Goal: Task Accomplishment & Management: Use online tool/utility

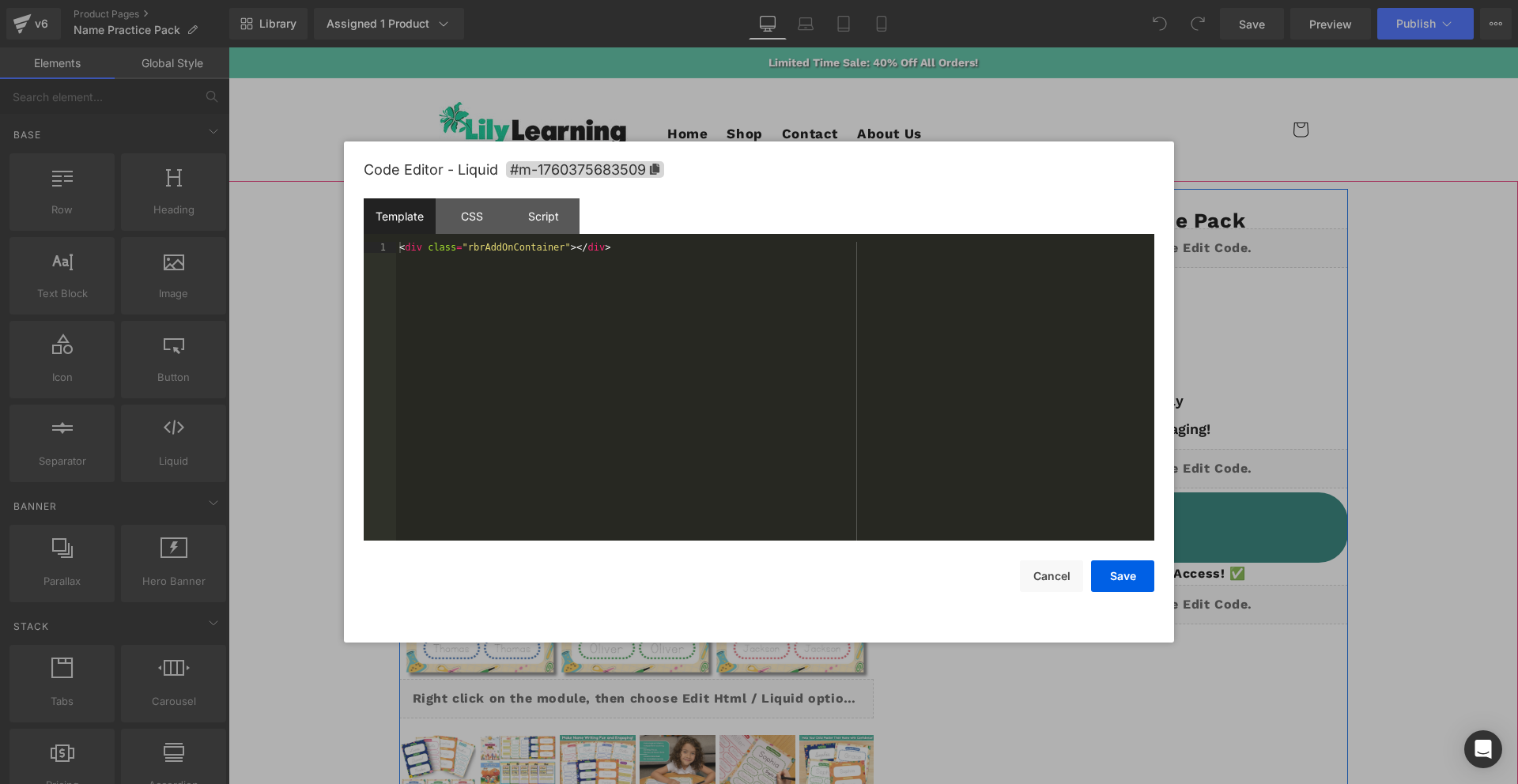
click at [1125, 460] on div "Liquid" at bounding box center [1110, 468] width 474 height 40
click at [491, 225] on div "CSS" at bounding box center [471, 216] width 72 height 36
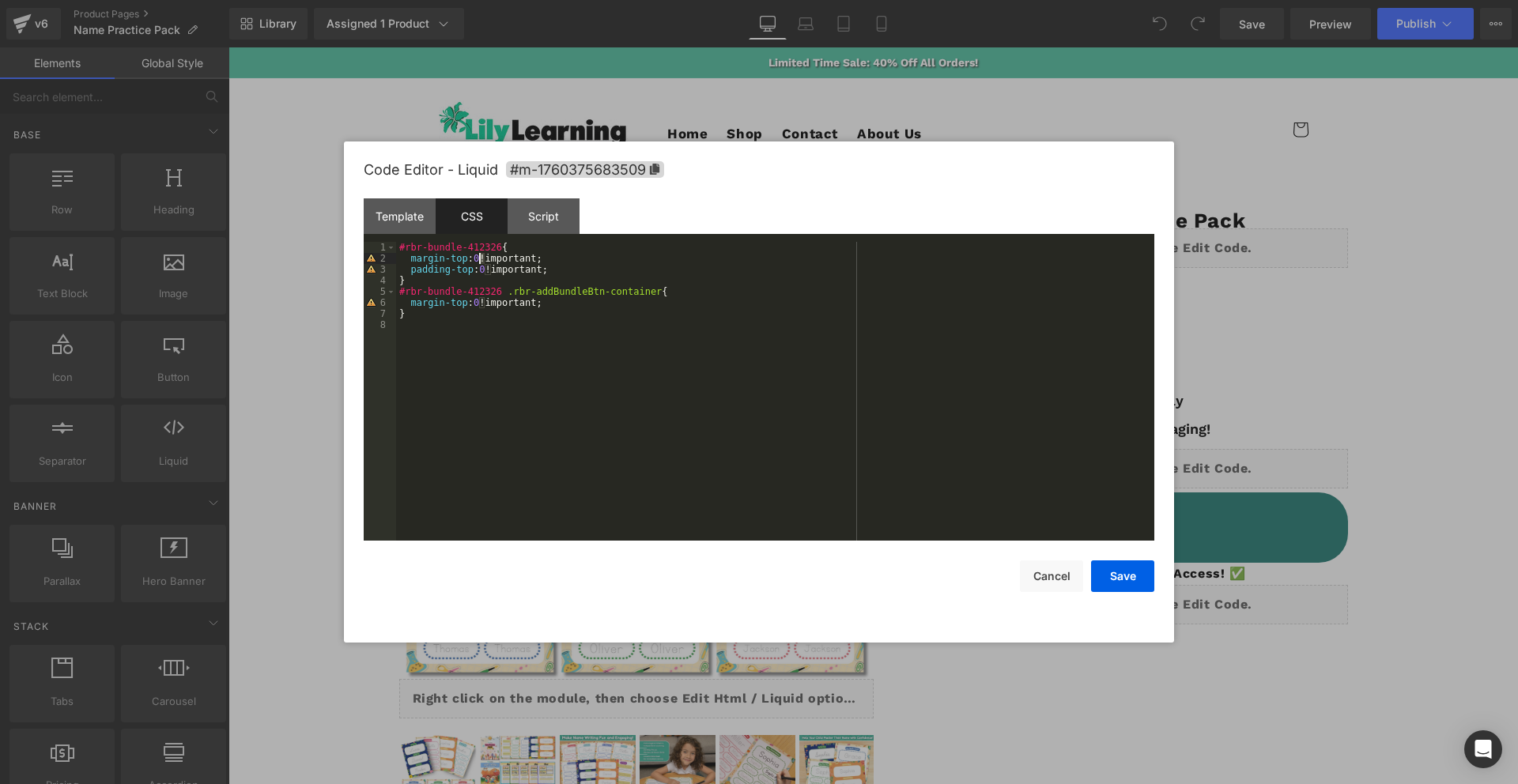
click at [479, 260] on div "#rbr-bundle-412326 { margin-top : 0 !important; padding-top : 0 !important; } #…" at bounding box center [775, 402] width 759 height 321
click at [484, 306] on div "#rbr-bundle-412326 { margin-top : 0 !important; padding-top : 0 !important; } #…" at bounding box center [775, 402] width 759 height 321
click at [1062, 557] on button "Cancel" at bounding box center [1051, 576] width 64 height 31
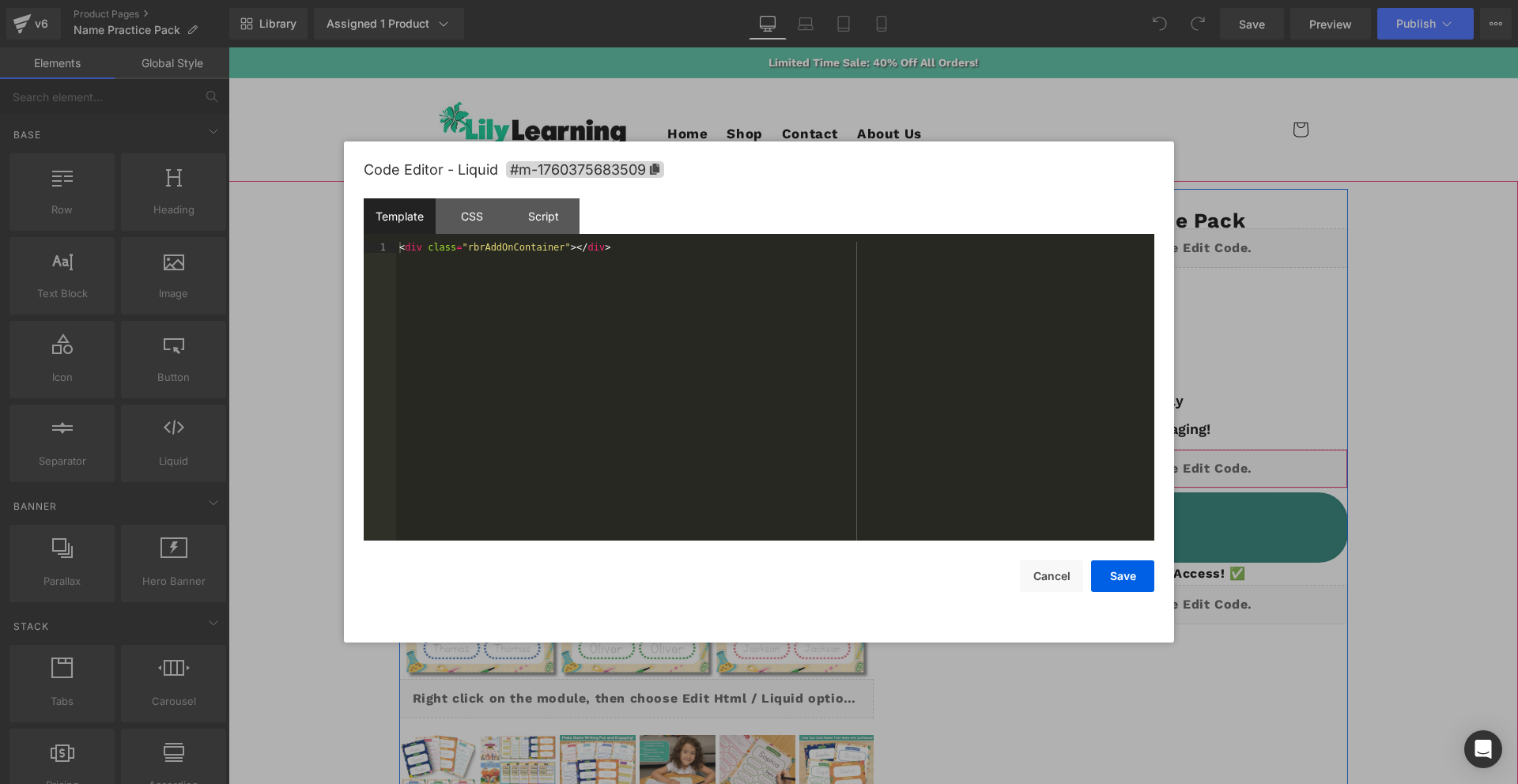
click at [1128, 461] on div "Liquid" at bounding box center [1110, 468] width 474 height 40
drag, startPoint x: 480, startPoint y: 229, endPoint x: 477, endPoint y: 237, distance: 8.5
click at [480, 229] on div "CSS" at bounding box center [471, 216] width 72 height 36
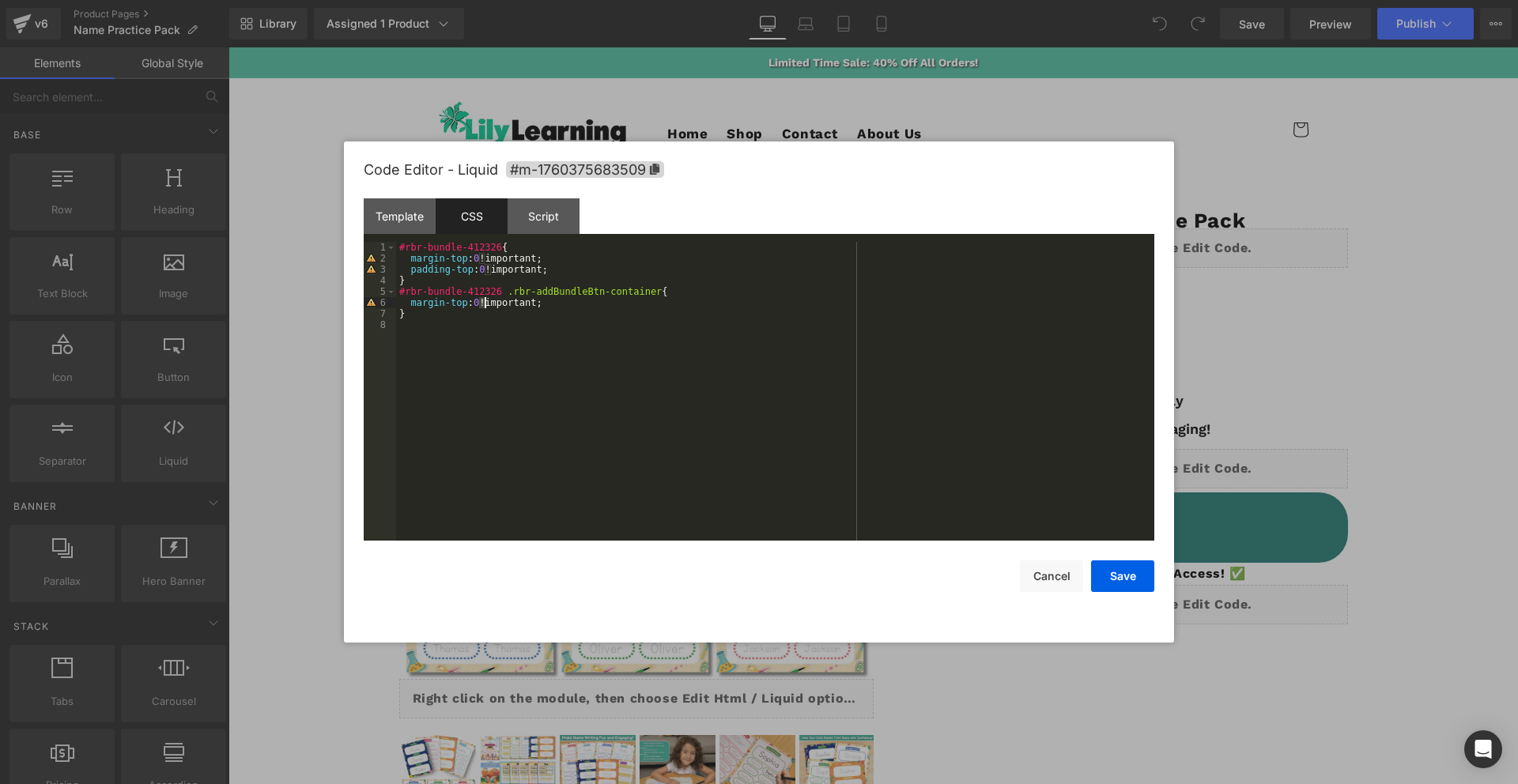
drag, startPoint x: 480, startPoint y: 303, endPoint x: 488, endPoint y: 306, distance: 8.5
click at [485, 302] on div "#rbr-bundle-412326 { margin-top : 0 !important; padding-top : 0 !important; } #…" at bounding box center [775, 402] width 759 height 321
click at [1130, 557] on button "Save" at bounding box center [1122, 576] width 64 height 31
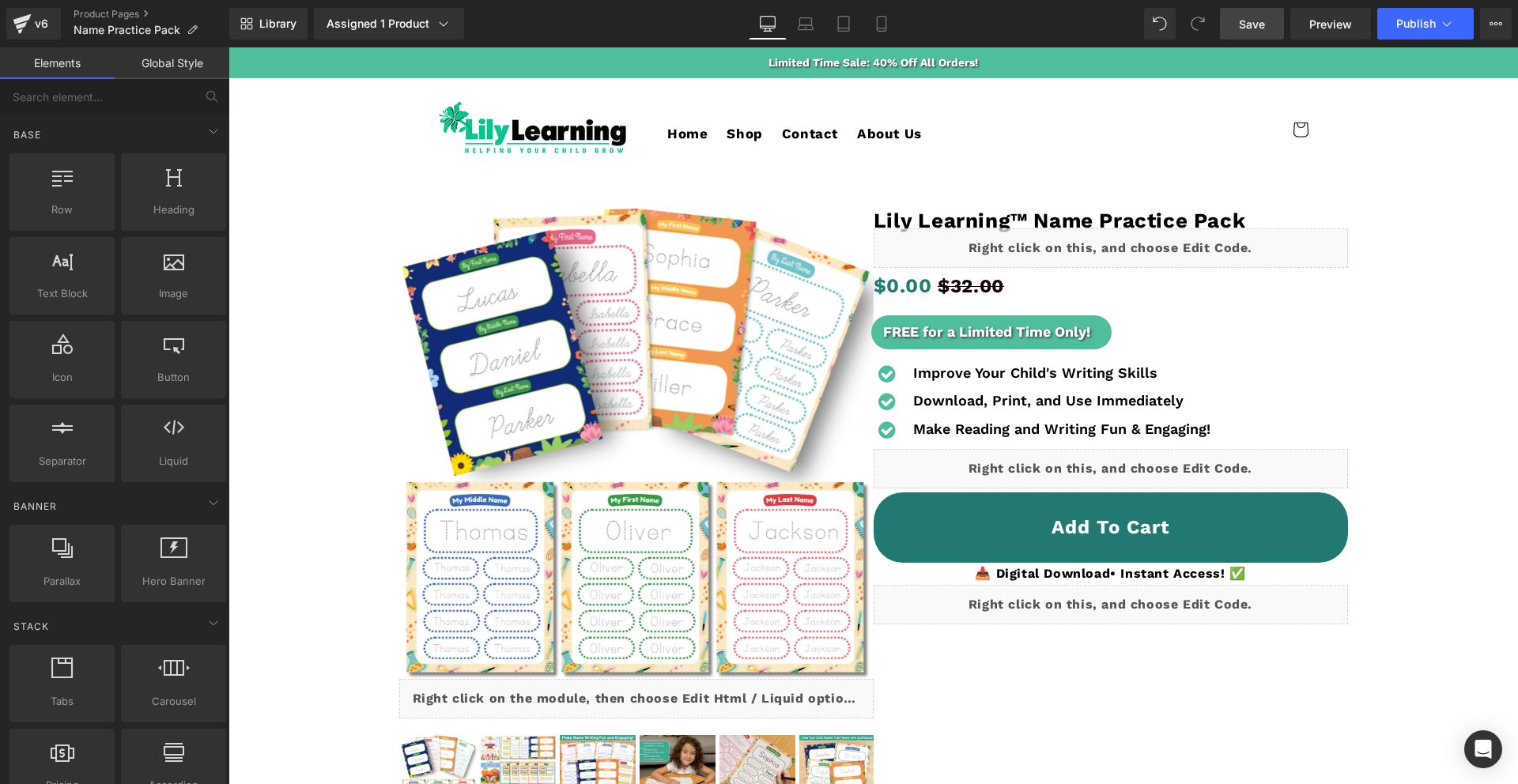
drag, startPoint x: 1220, startPoint y: 30, endPoint x: 1228, endPoint y: 25, distance: 9.4
click at [1130, 30] on div "Save Preview Publish Scheduled View Live Page View with current Template Save T…" at bounding box center [1366, 24] width 305 height 31
click at [1130, 19] on link "Save" at bounding box center [1252, 24] width 64 height 31
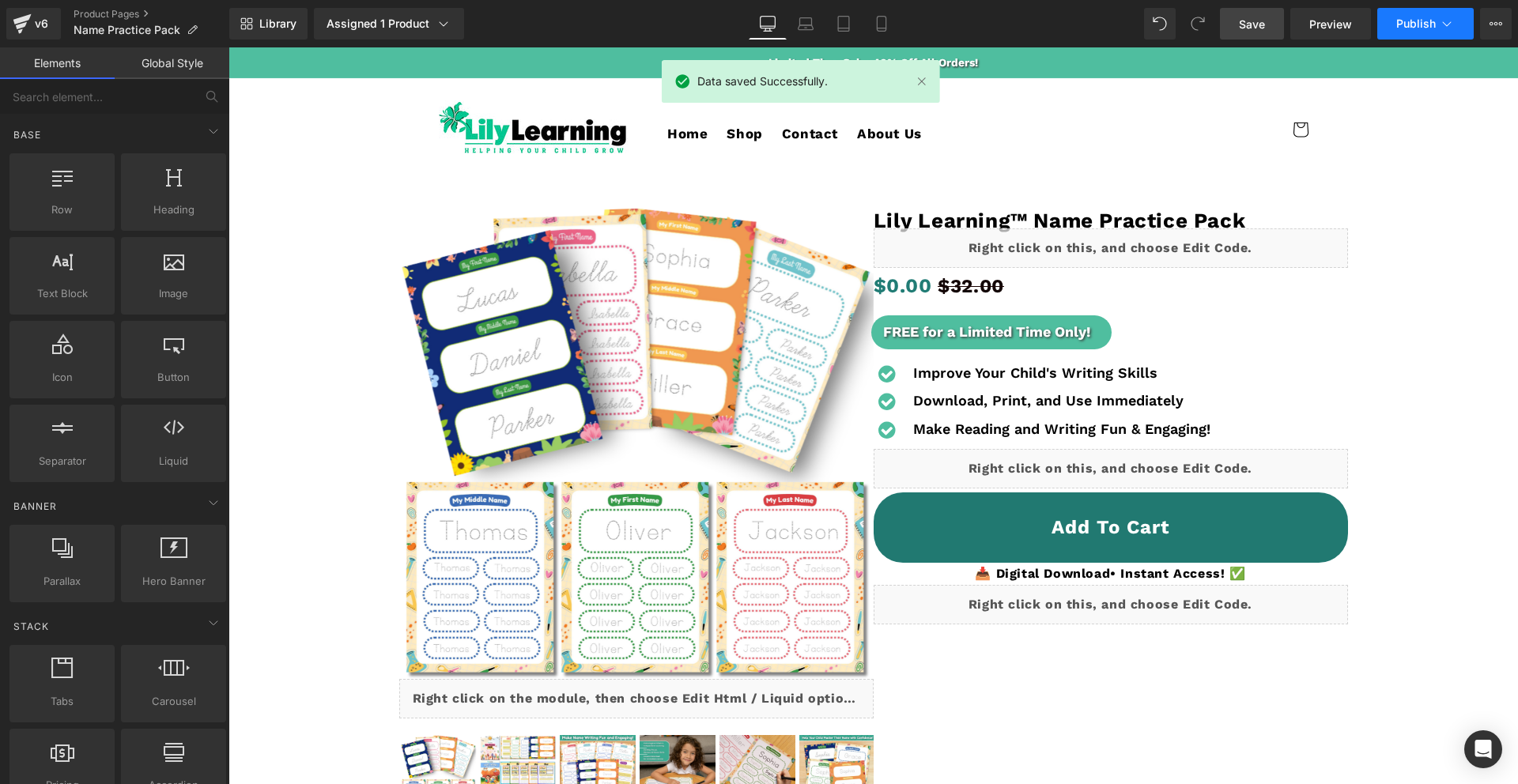
click at [1130, 27] on span "Publish" at bounding box center [1416, 24] width 40 height 13
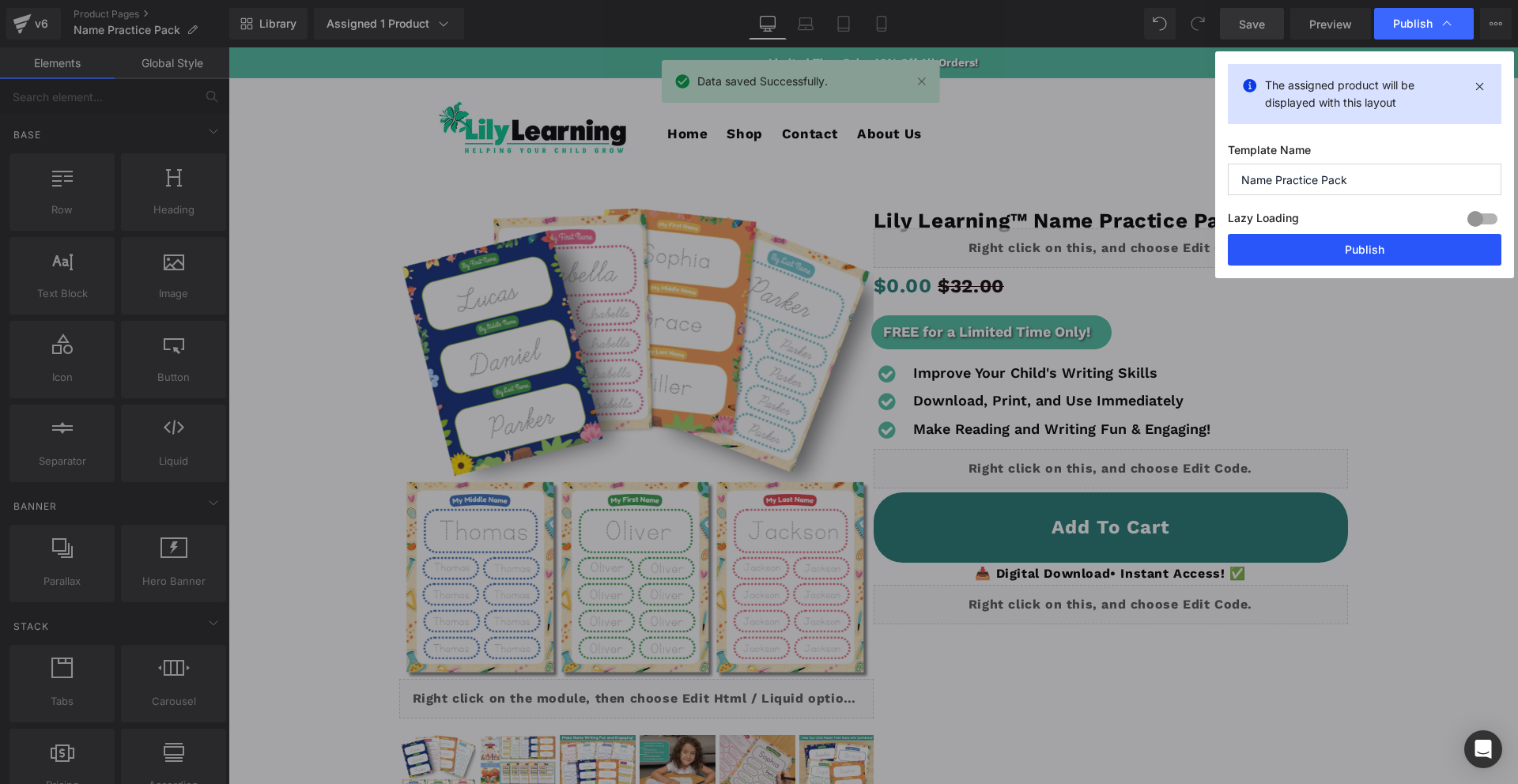
click at [1130, 243] on button "Publish" at bounding box center [1364, 249] width 273 height 31
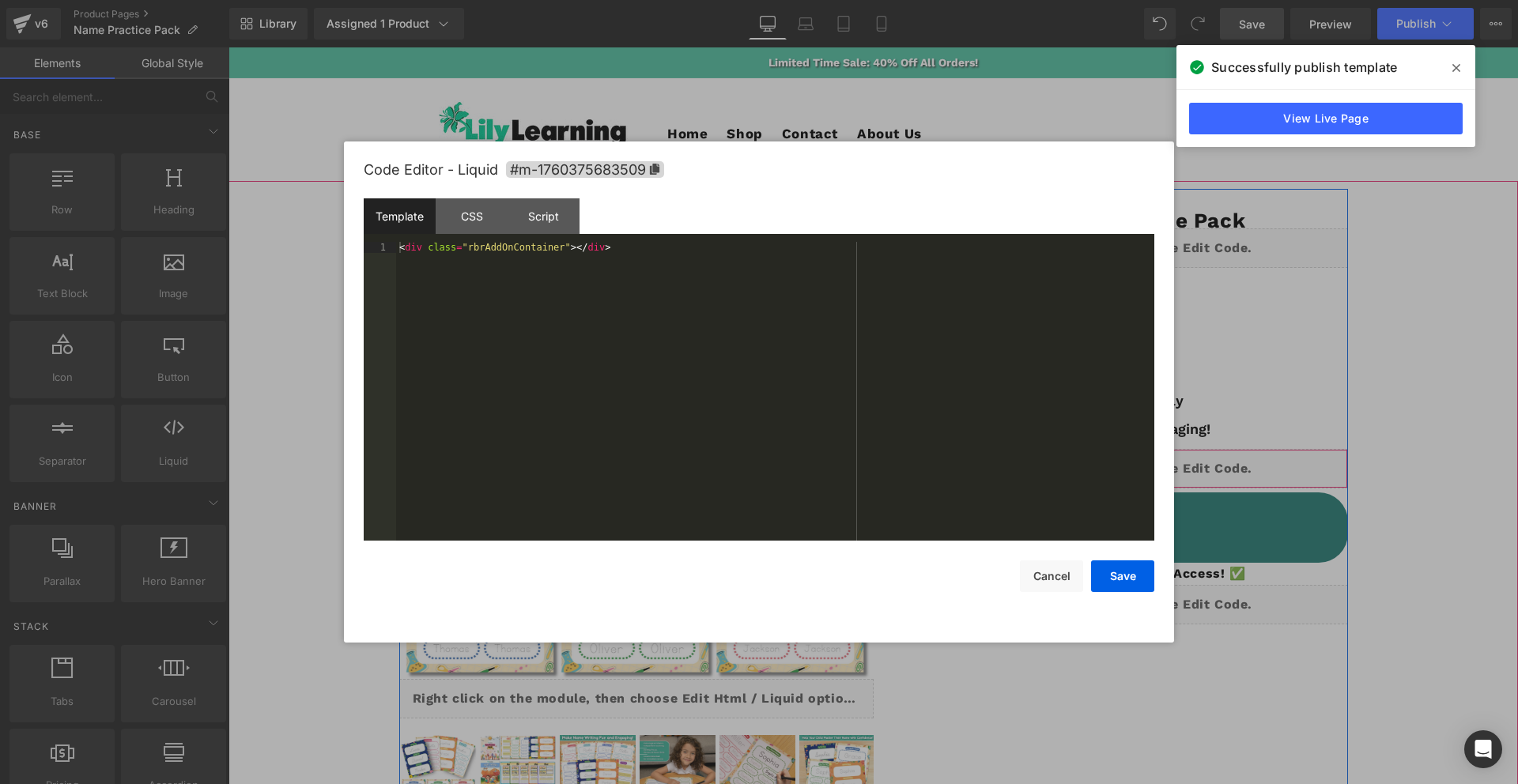
click at [1130, 464] on div "Liquid" at bounding box center [1110, 468] width 474 height 40
click at [474, 222] on div "CSS" at bounding box center [471, 216] width 72 height 36
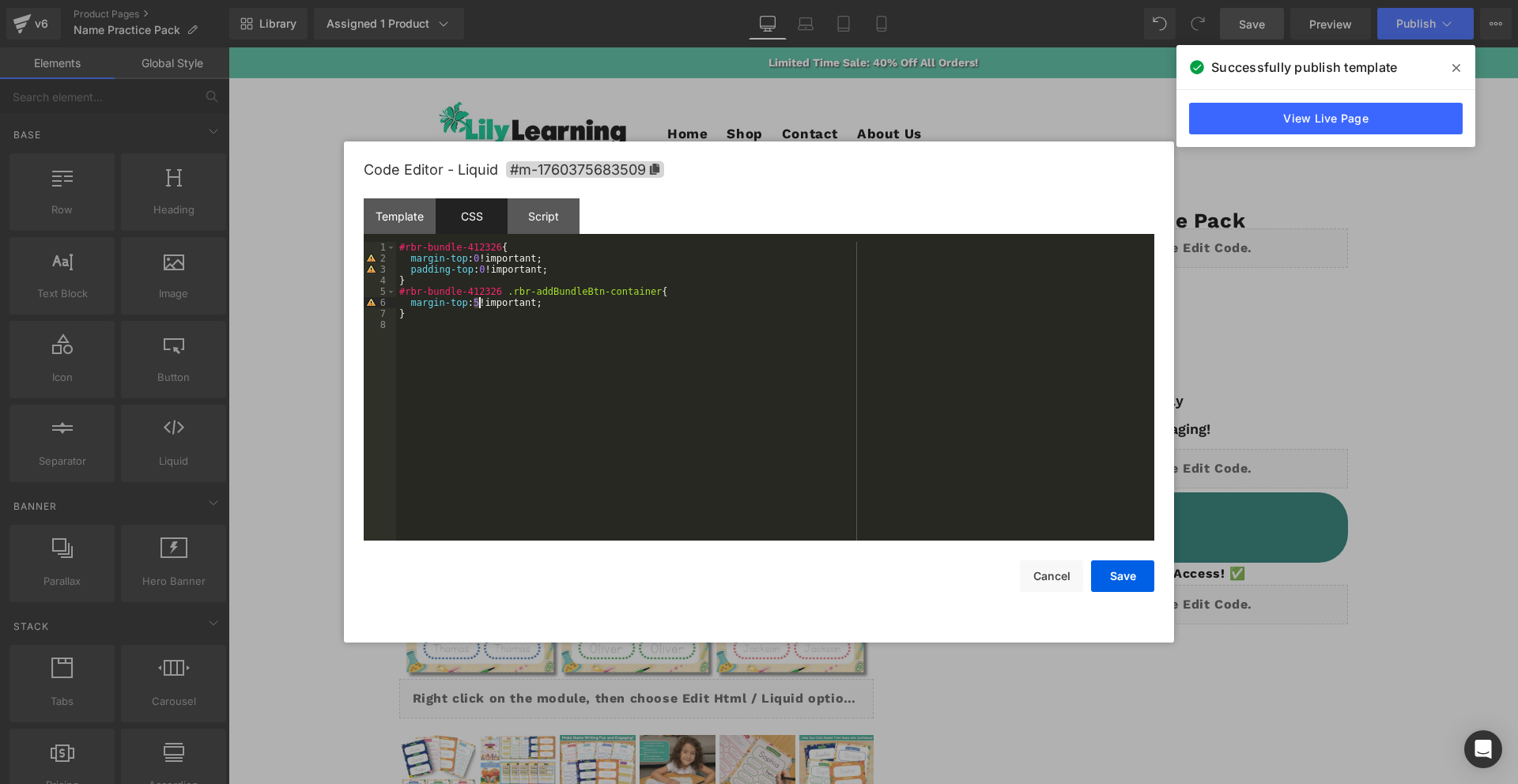
click at [480, 306] on div "#rbr-bundle-412326 { margin-top : 0 !important; padding-top : 0 !important; } #…" at bounding box center [775, 402] width 759 height 321
drag, startPoint x: 491, startPoint y: 304, endPoint x: 481, endPoint y: 305, distance: 10.0
click at [481, 305] on div "#rbr-bundle-412326 { margin-top : 0 !important; padding-top : 0 !important; } #…" at bounding box center [775, 402] width 759 height 321
click at [1130, 557] on button "Save" at bounding box center [1122, 576] width 64 height 31
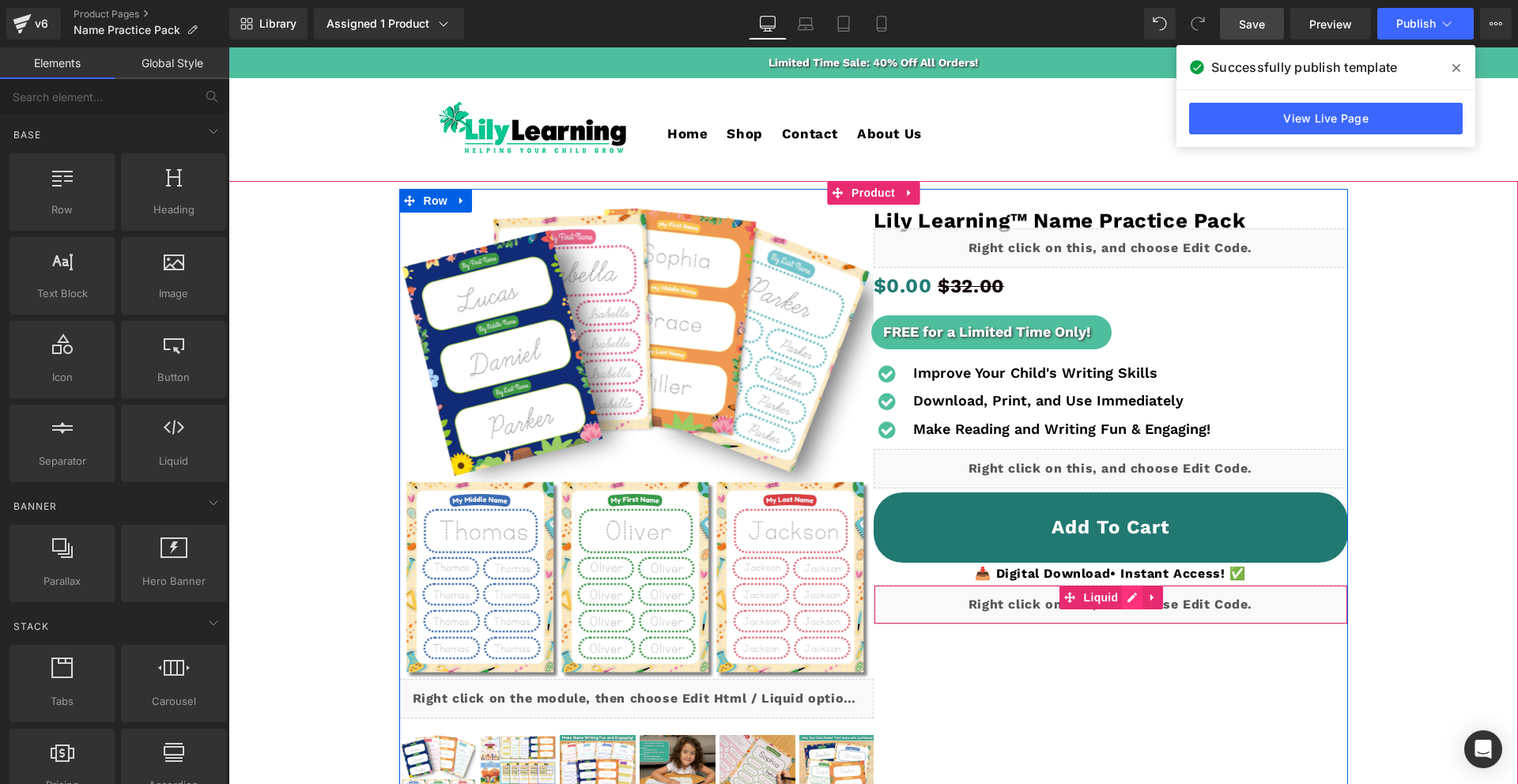
click at [1123, 557] on link at bounding box center [1132, 598] width 20 height 24
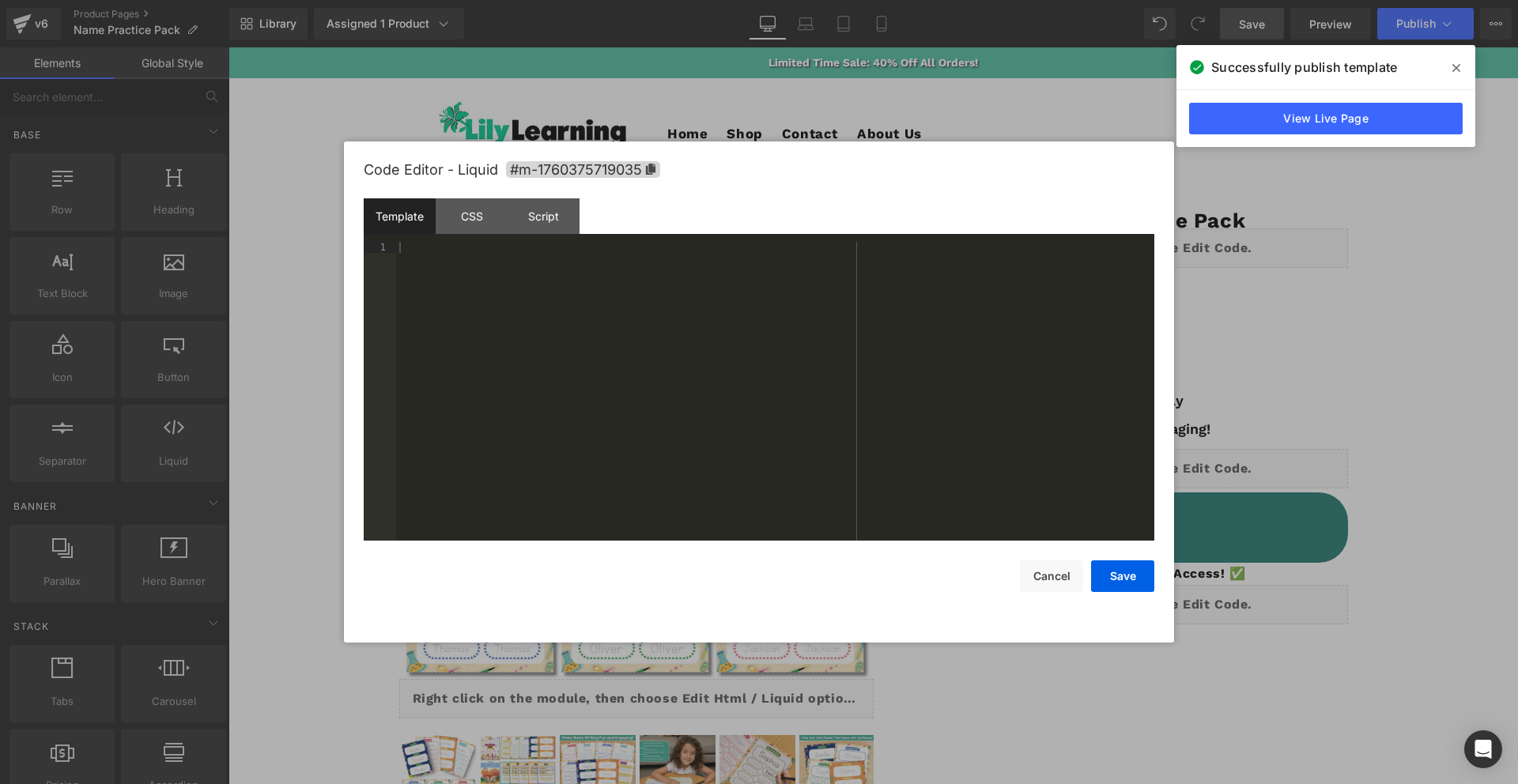
click at [469, 234] on div "Template CSS Script Data" at bounding box center [759, 220] width 791 height 43
click at [476, 222] on div "CSS" at bounding box center [471, 216] width 72 height 36
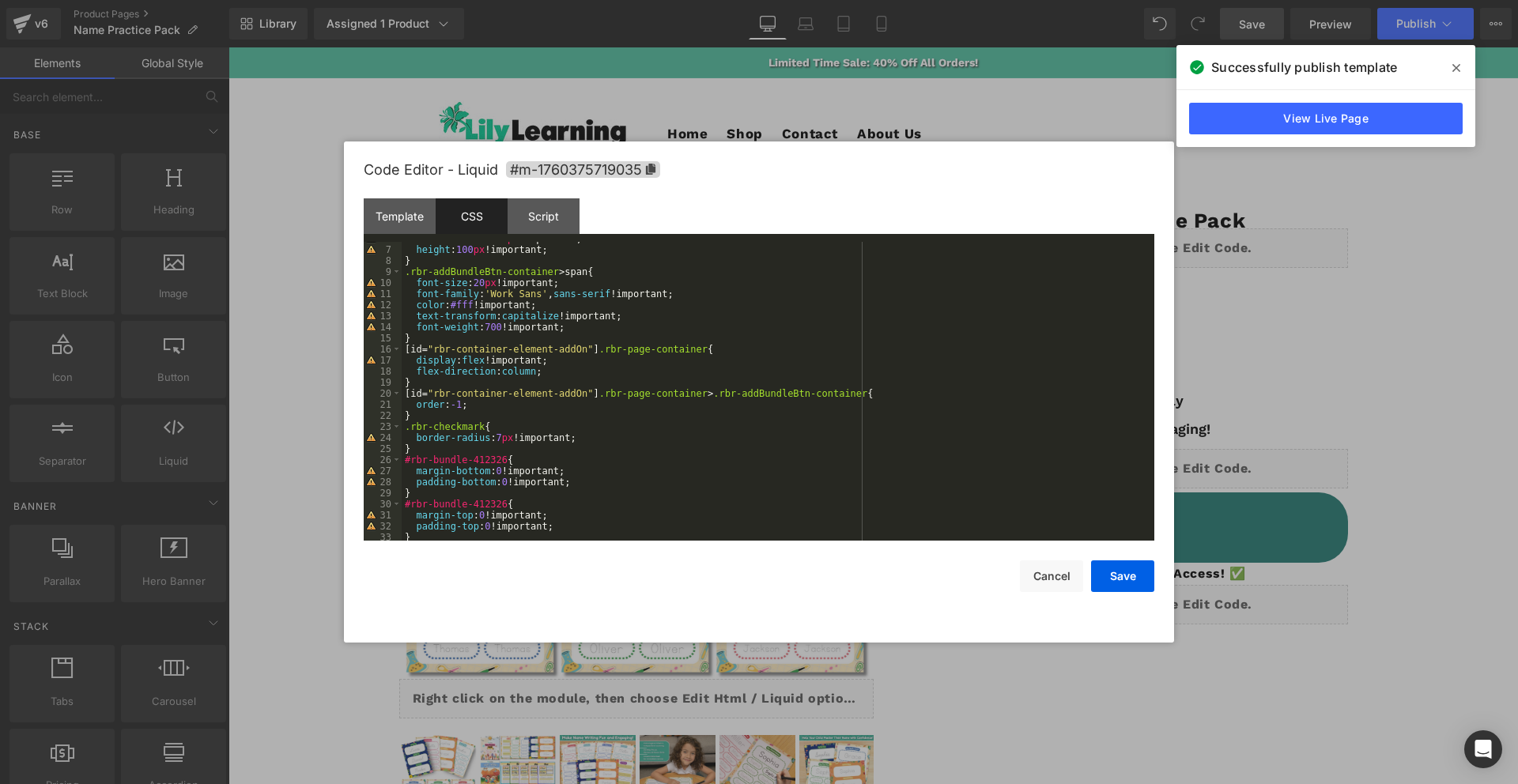
scroll to position [110, 0]
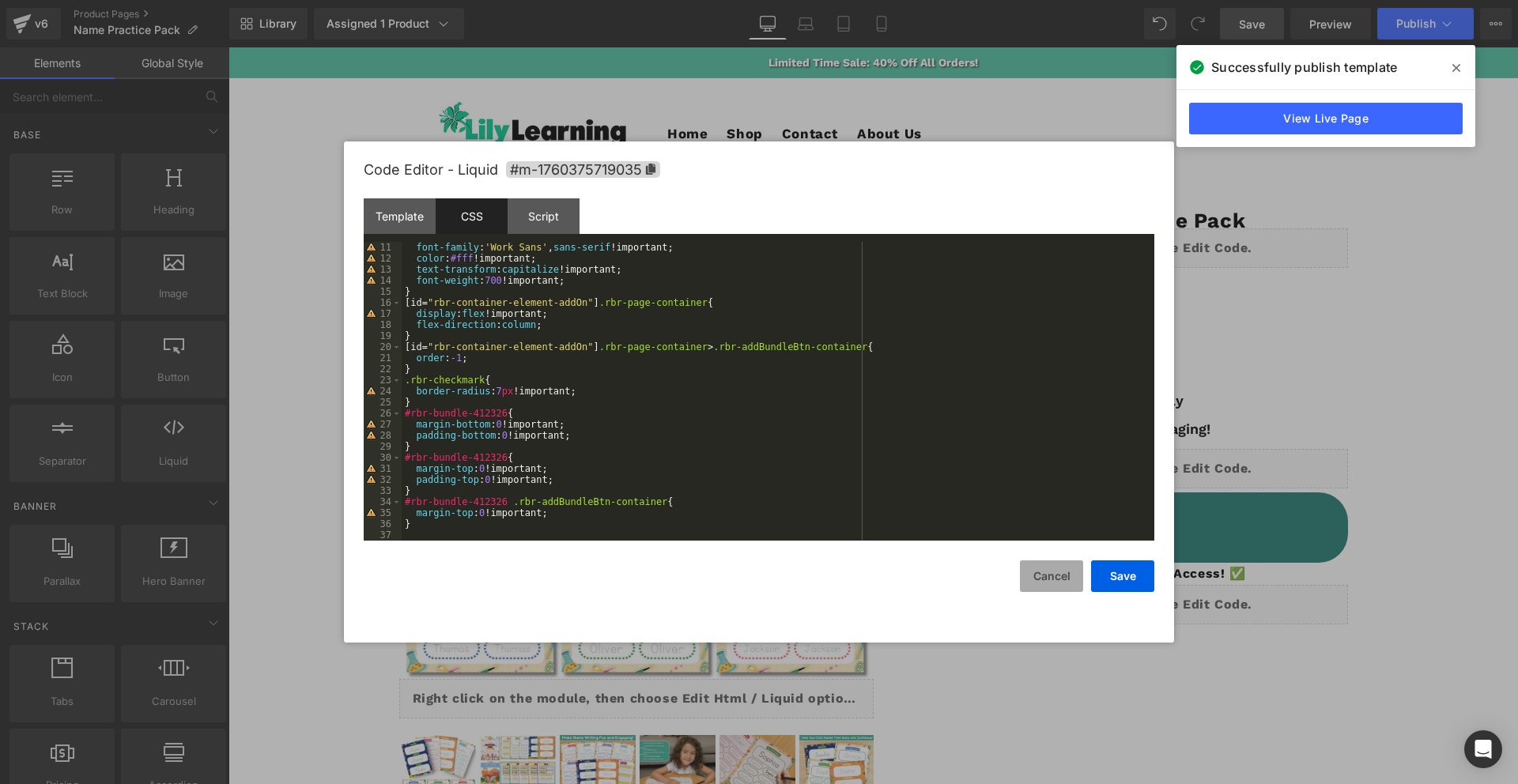
click at [1057, 557] on button "Cancel" at bounding box center [1051, 576] width 64 height 31
